Goal: Transaction & Acquisition: Purchase product/service

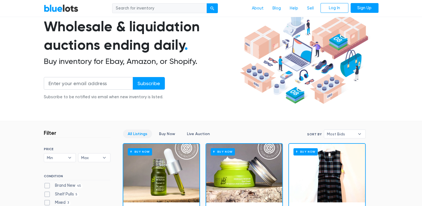
scroll to position [45, 0]
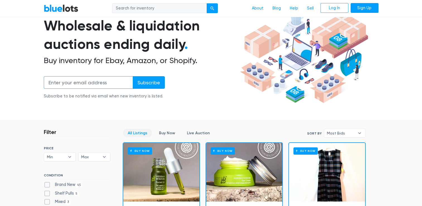
click at [77, 84] on input "email" at bounding box center [88, 82] width 89 height 13
type input "borrerobrownj@gmail.com"
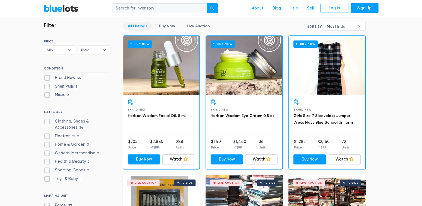
scroll to position [156, 0]
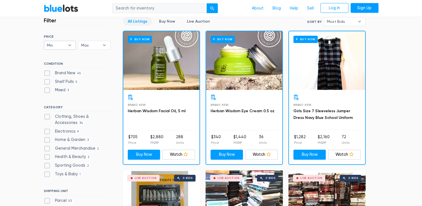
click at [70, 46] on b "▾" at bounding box center [70, 45] width 12 height 8
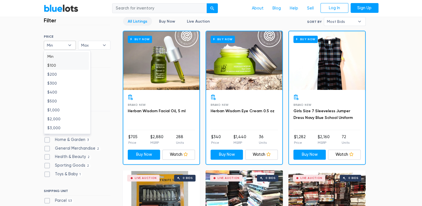
click at [53, 66] on li "$100" at bounding box center [66, 65] width 43 height 9
select select "10000"
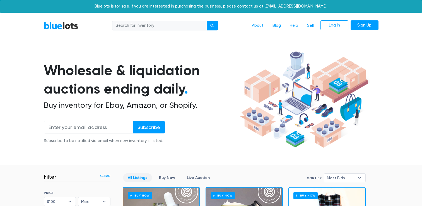
scroll to position [150, 0]
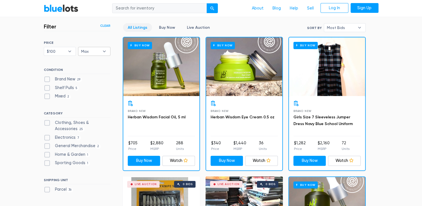
click at [100, 51] on b "▾" at bounding box center [104, 51] width 12 height 8
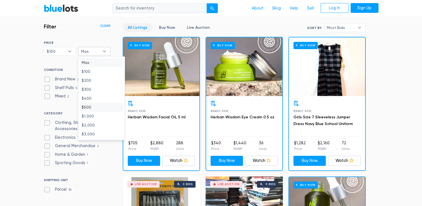
click at [89, 107] on li "$500" at bounding box center [101, 107] width 43 height 9
select select "50000"
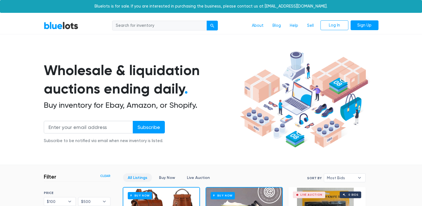
scroll to position [150, 0]
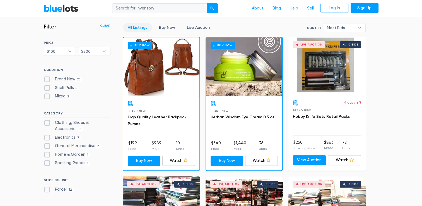
click at [54, 79] on label "Brand New 25" at bounding box center [63, 79] width 39 height 6
click at [47, 79] on New"] "Brand New 25" at bounding box center [46, 78] width 4 height 4
checkbox New"] "true"
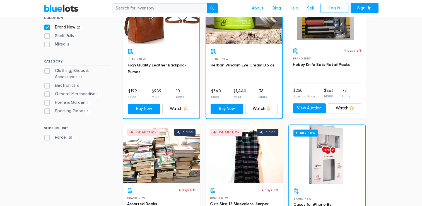
scroll to position [206, 0]
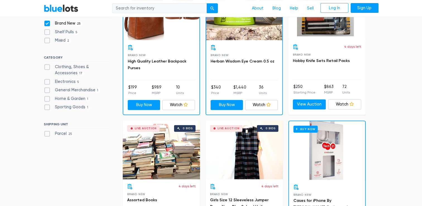
click at [47, 67] on label "Clothing, Shoes & Accessories 17" at bounding box center [77, 70] width 67 height 12
click at [47, 67] on Accessories"] "Clothing, Shoes & Accessories 17" at bounding box center [46, 66] width 4 height 4
checkbox Accessories"] "true"
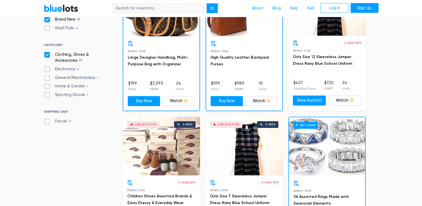
scroll to position [206, 0]
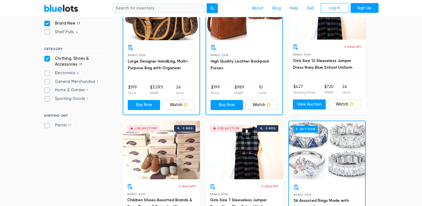
click at [47, 125] on label "Parcel 17" at bounding box center [59, 125] width 30 height 6
click at [47, 125] on input "Parcel 17" at bounding box center [46, 124] width 4 height 4
checkbox input "true"
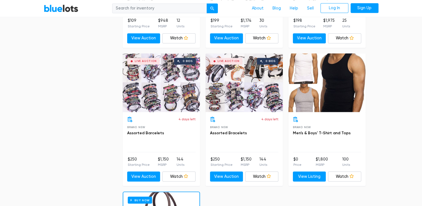
scroll to position [968, 0]
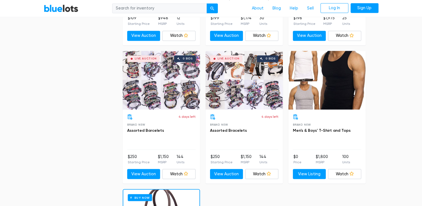
click at [319, 91] on div at bounding box center [326, 80] width 77 height 59
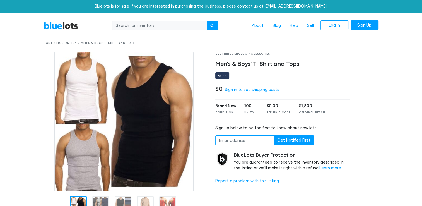
click at [239, 140] on input "email" at bounding box center [244, 140] width 59 height 10
click at [267, 138] on input "[EMAIL_ADDRESS][DOMAIN_NAME]" at bounding box center [244, 140] width 59 height 10
type input "b"
